Goal: Transaction & Acquisition: Purchase product/service

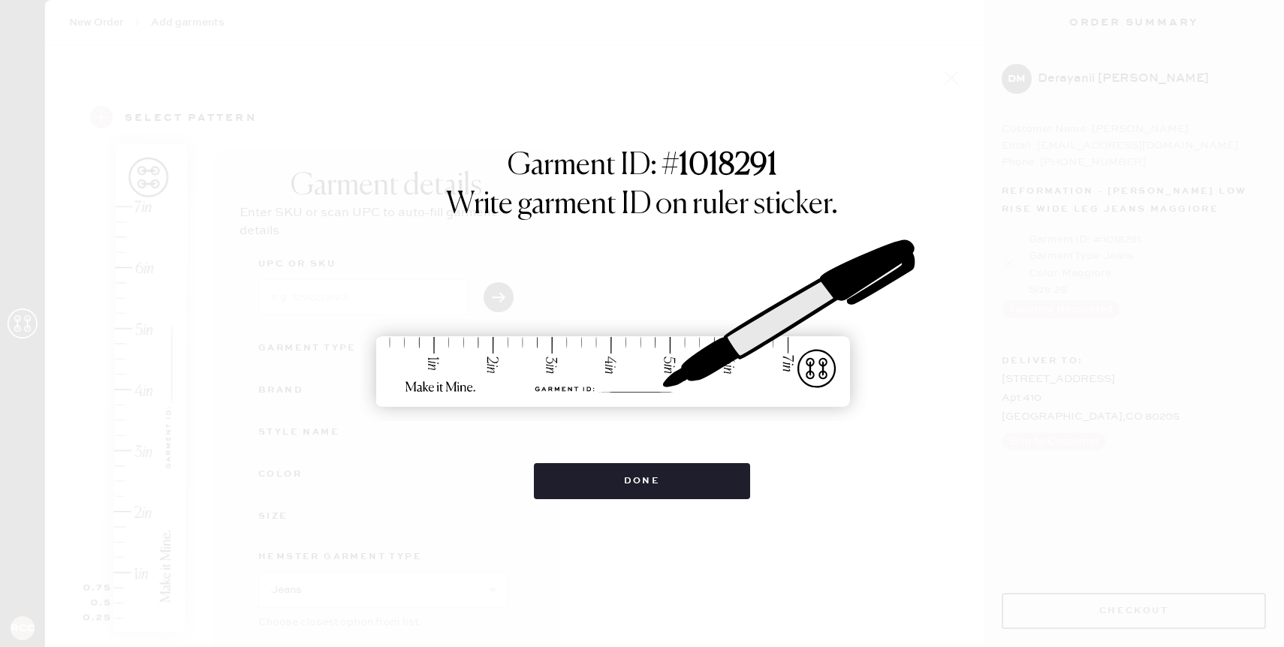
select select "2"
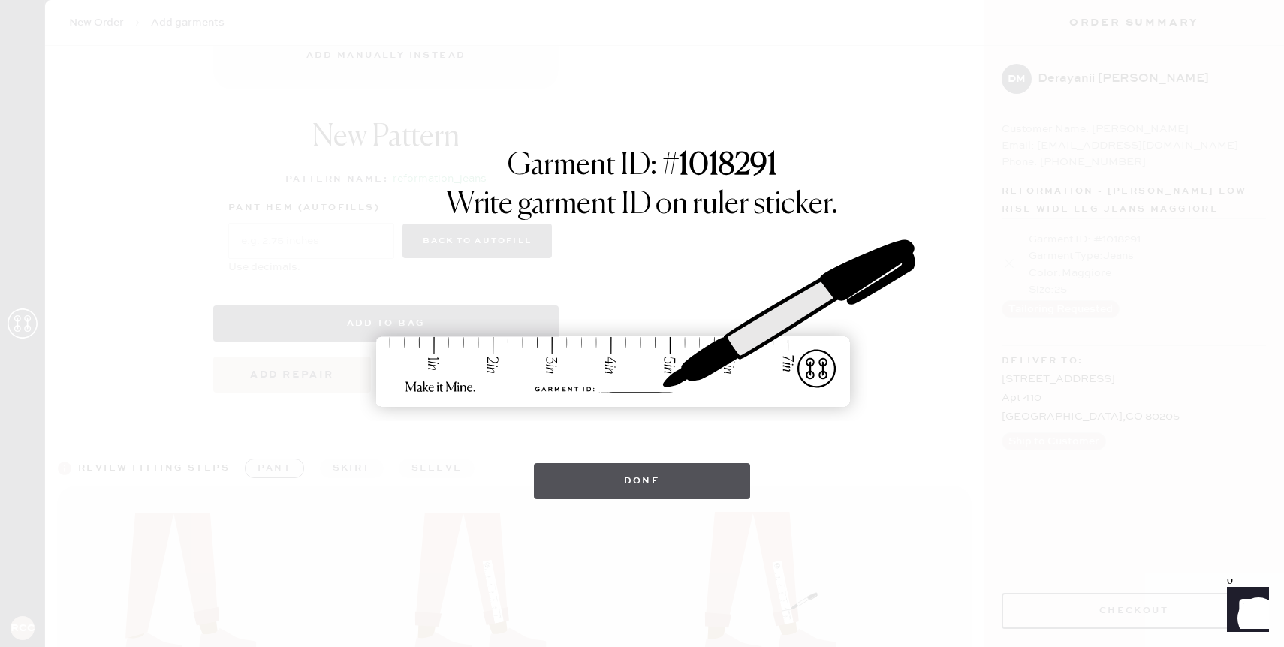
click at [700, 468] on button "Done" at bounding box center [642, 481] width 217 height 36
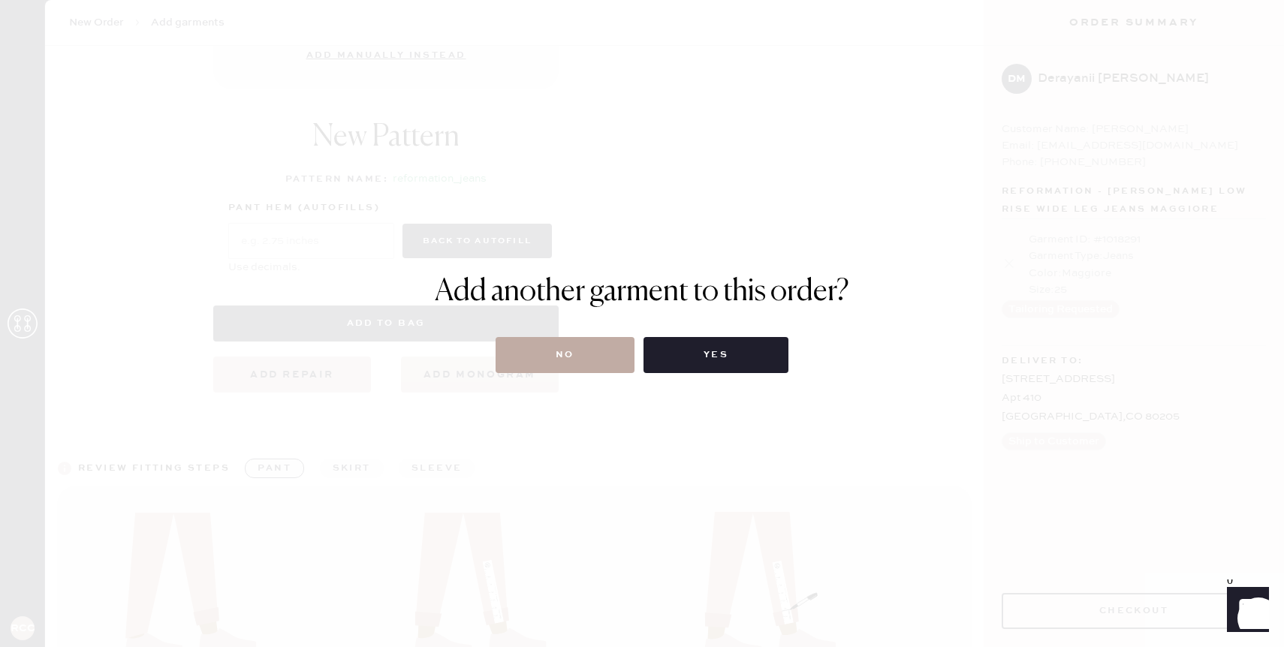
click at [601, 352] on button "No" at bounding box center [565, 355] width 139 height 36
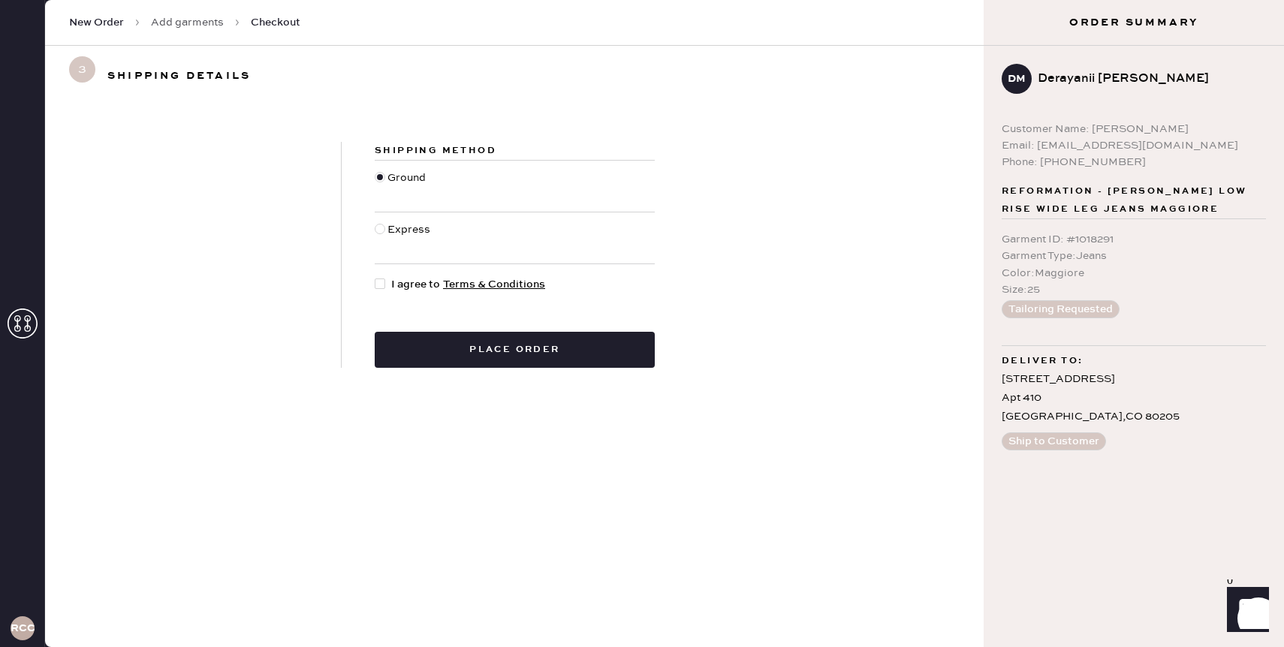
click at [376, 289] on div at bounding box center [383, 284] width 17 height 17
click at [375, 277] on input "I agree to Terms & Conditions" at bounding box center [375, 276] width 1 height 1
checkbox input "true"
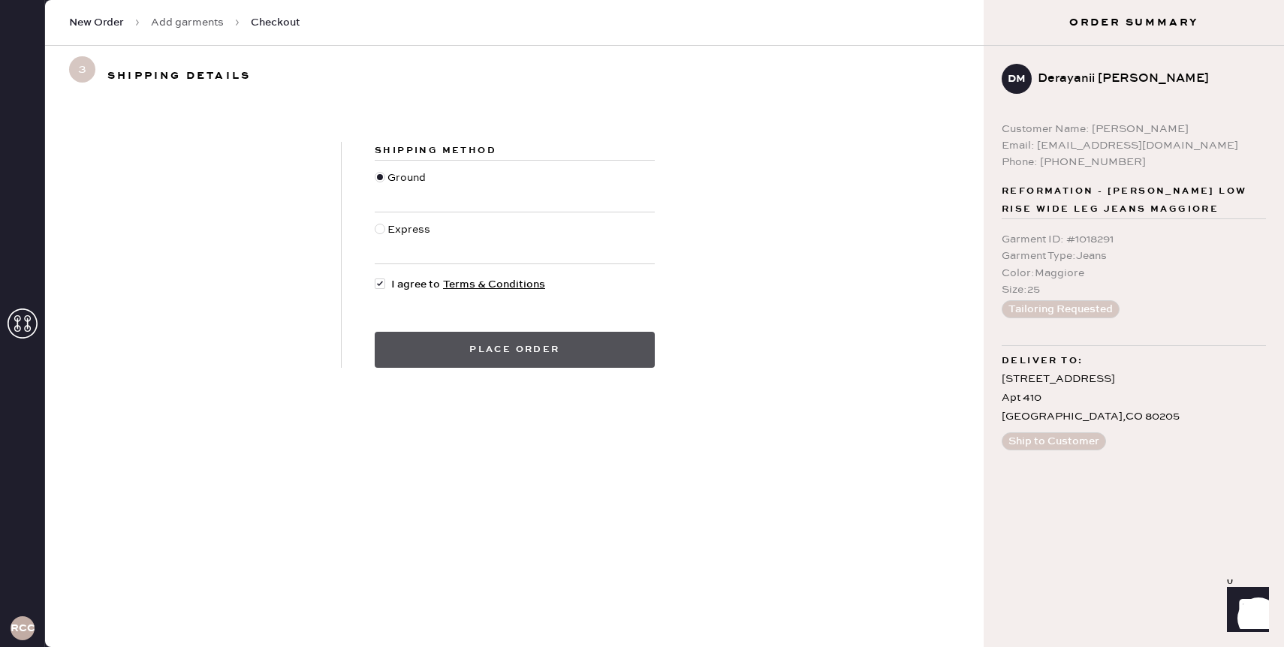
click at [453, 344] on button "Place order" at bounding box center [515, 350] width 280 height 36
